Goal: Check status

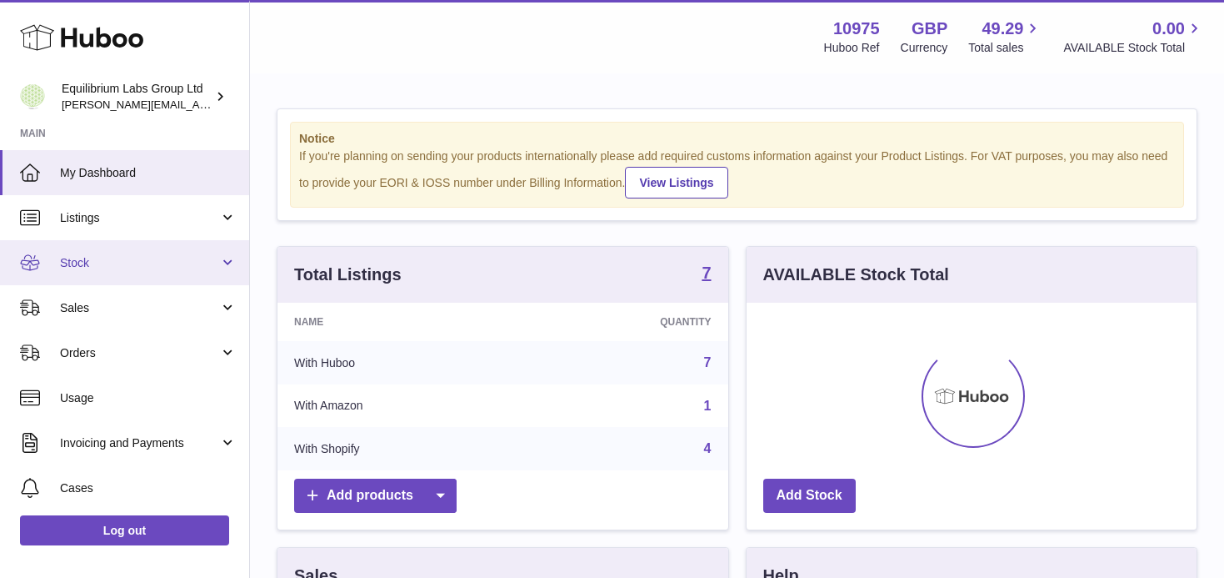
scroll to position [260, 450]
click at [188, 262] on span "Stock" at bounding box center [139, 263] width 159 height 16
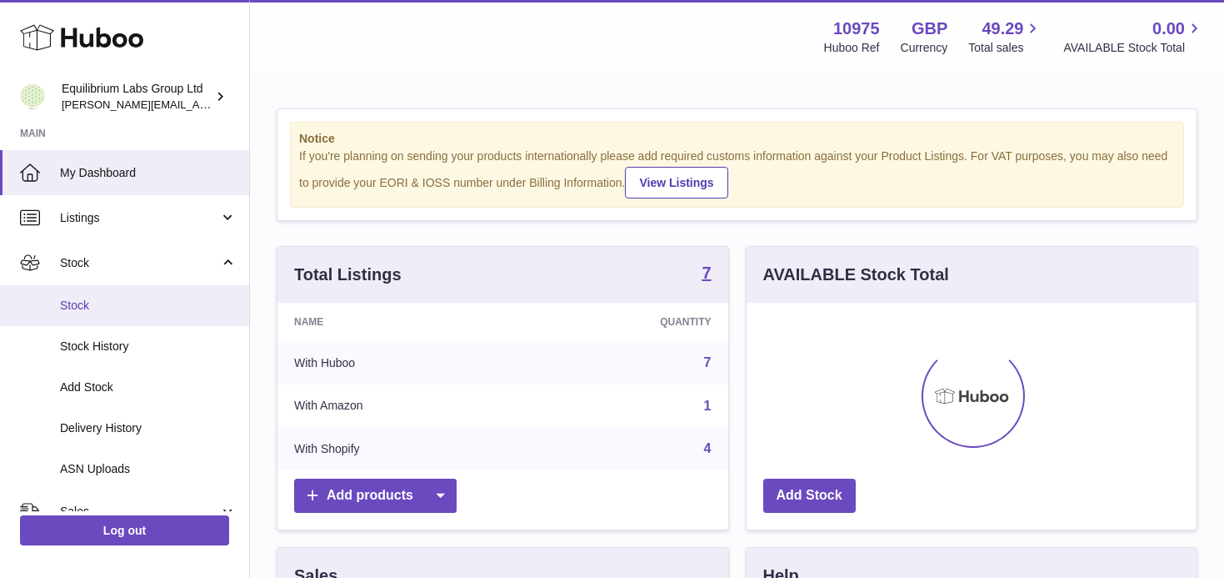
click at [176, 300] on span "Stock" at bounding box center [148, 306] width 177 height 16
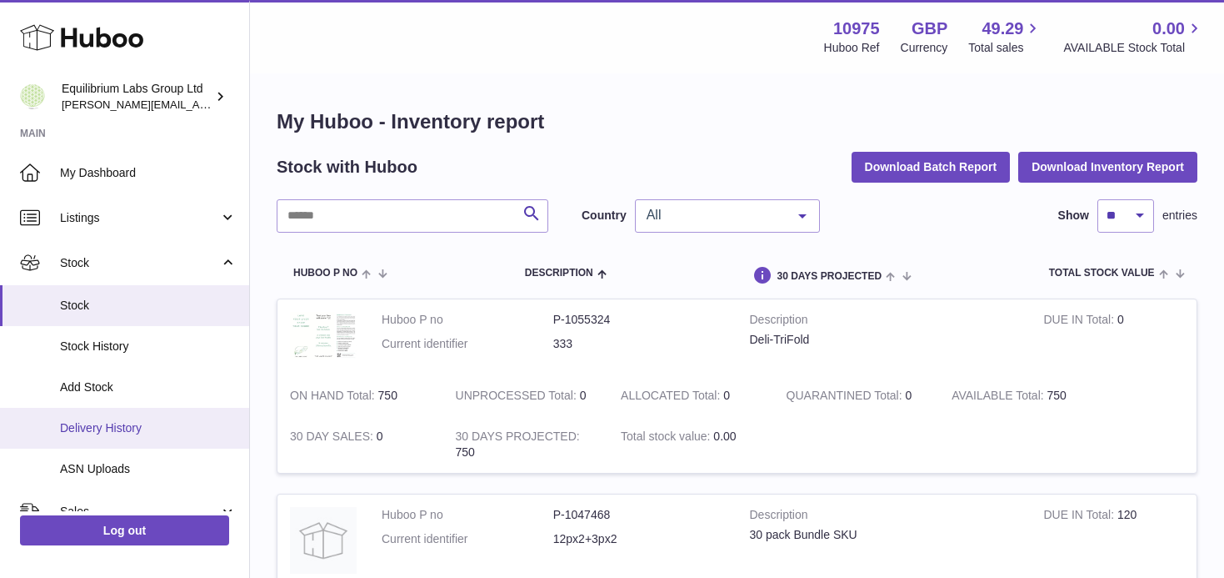
click at [182, 424] on span "Delivery History" at bounding box center [148, 428] width 177 height 16
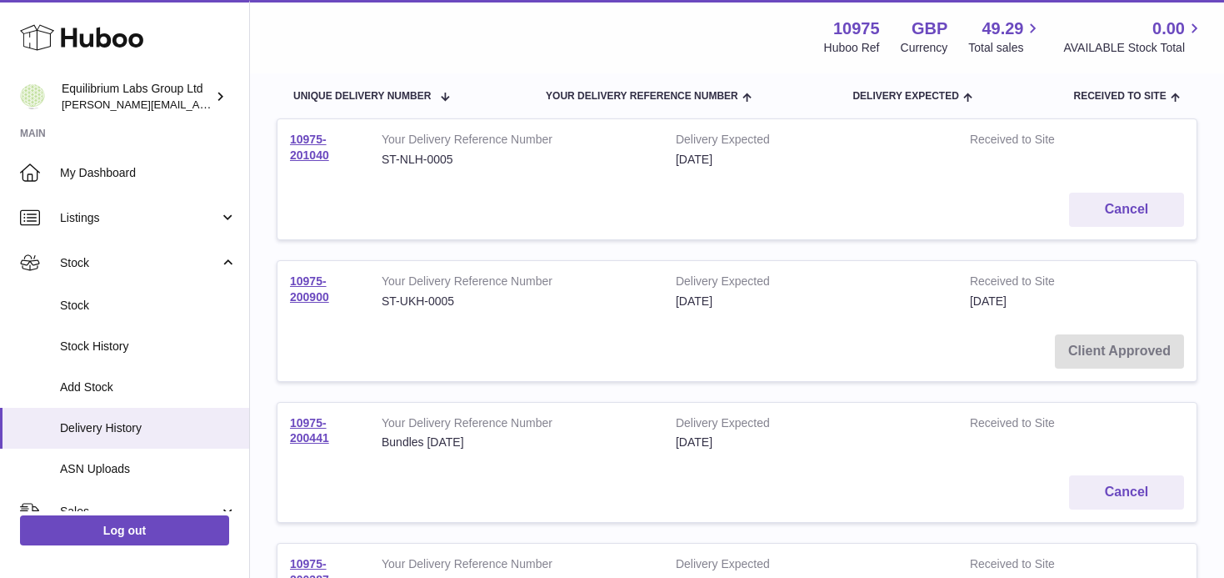
scroll to position [213, 0]
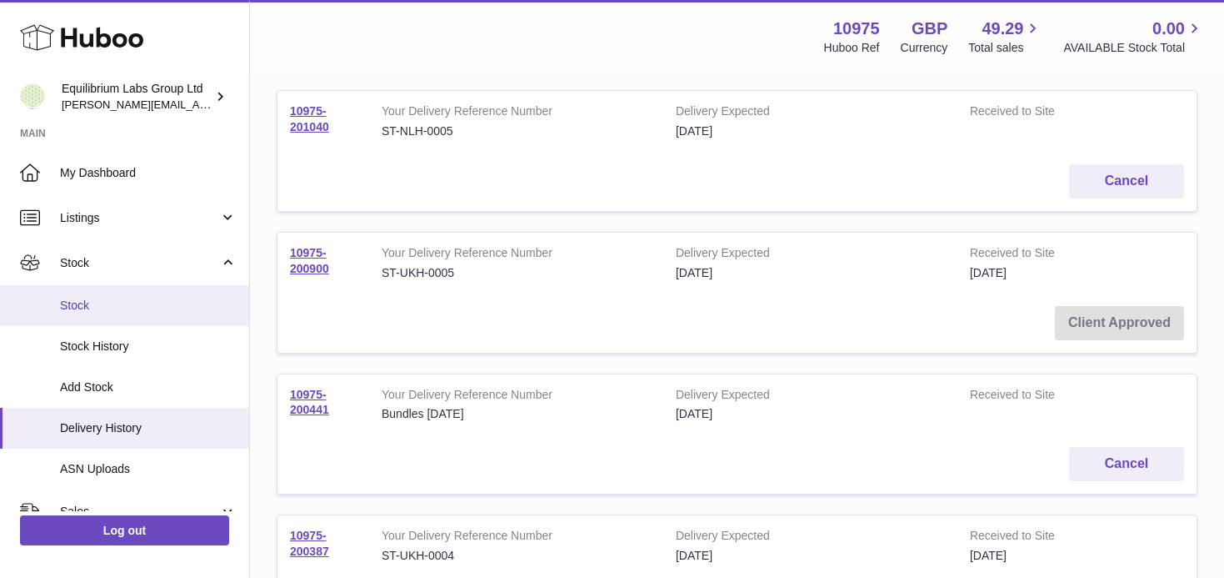
click at [148, 299] on span "Stock" at bounding box center [148, 306] width 177 height 16
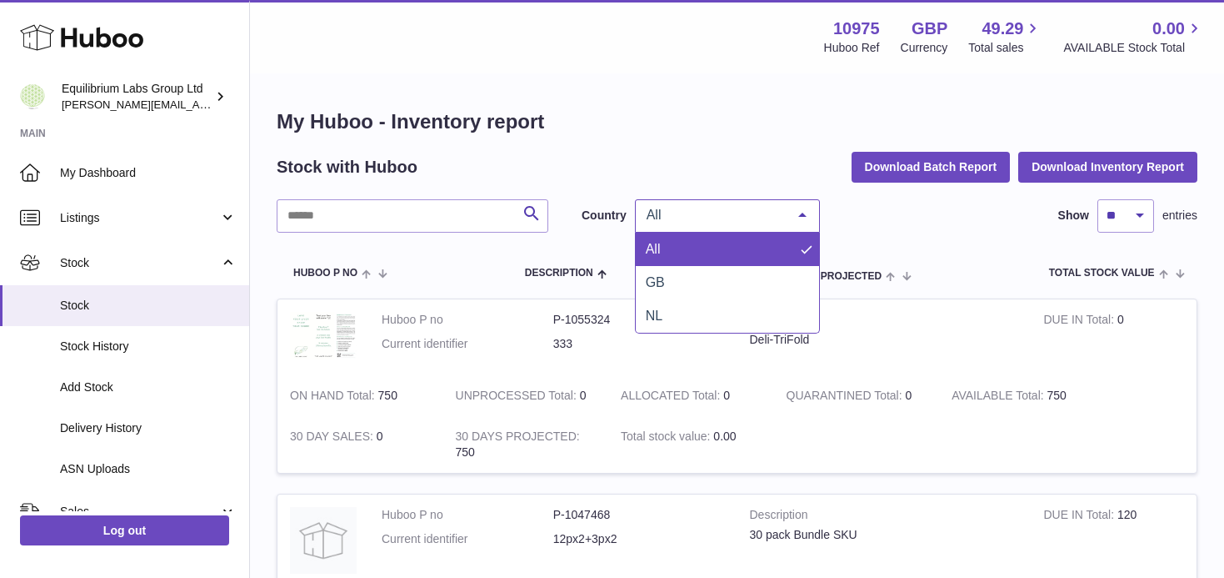
click at [754, 224] on div "All" at bounding box center [727, 215] width 185 height 33
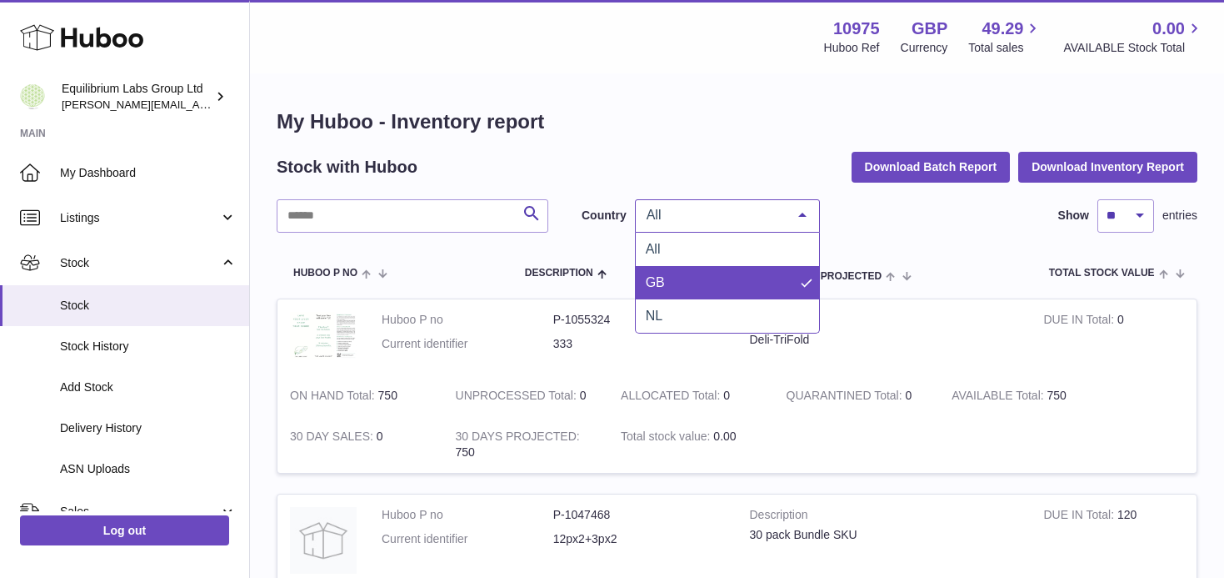
click at [738, 277] on span "GB" at bounding box center [727, 282] width 183 height 33
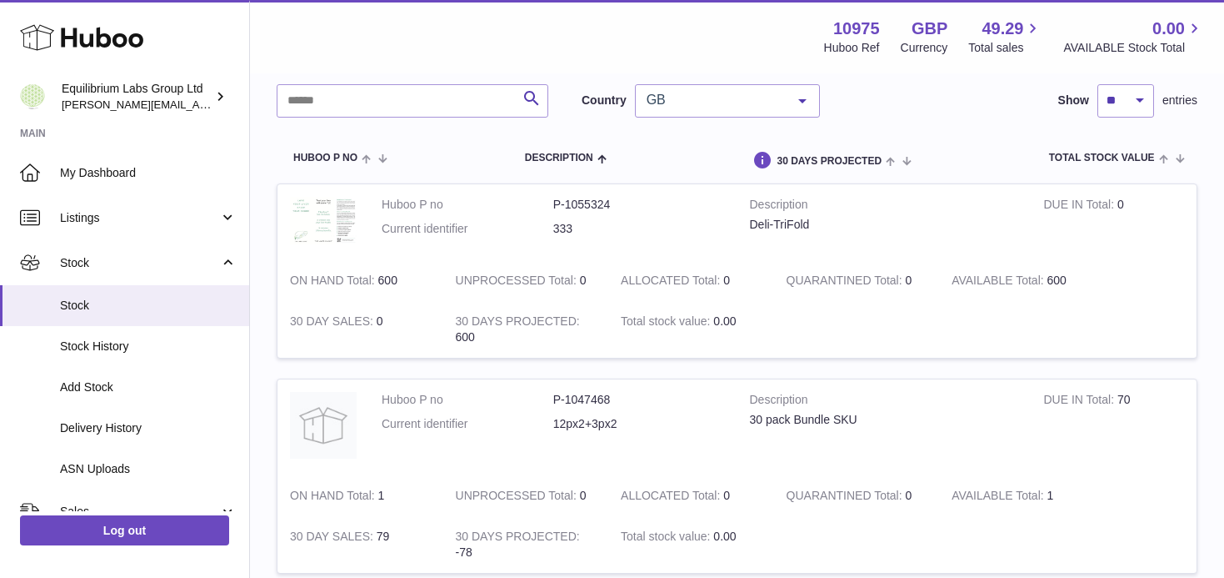
scroll to position [7, 0]
